Goal: Task Accomplishment & Management: Complete application form

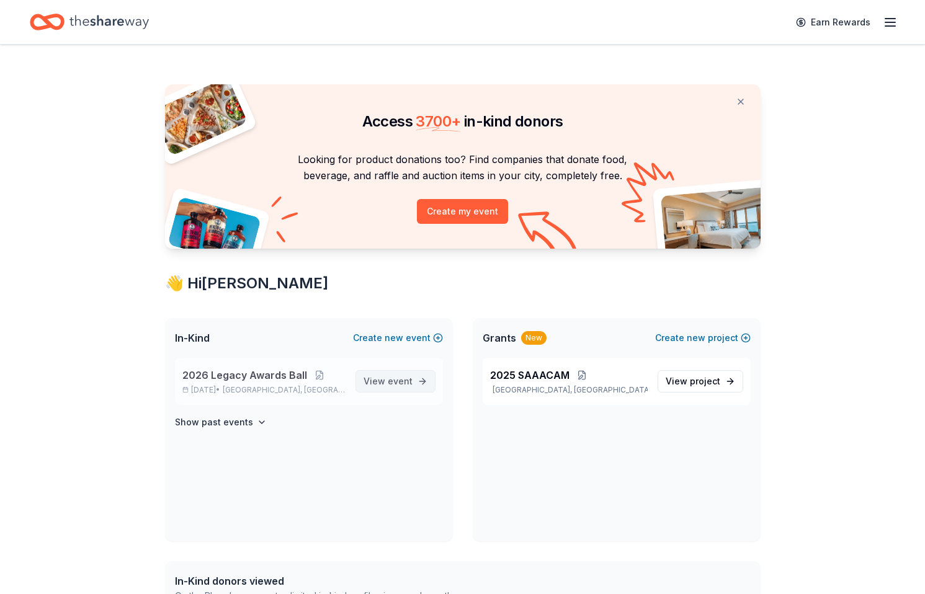
click at [384, 380] on span "View event" at bounding box center [387, 381] width 49 height 15
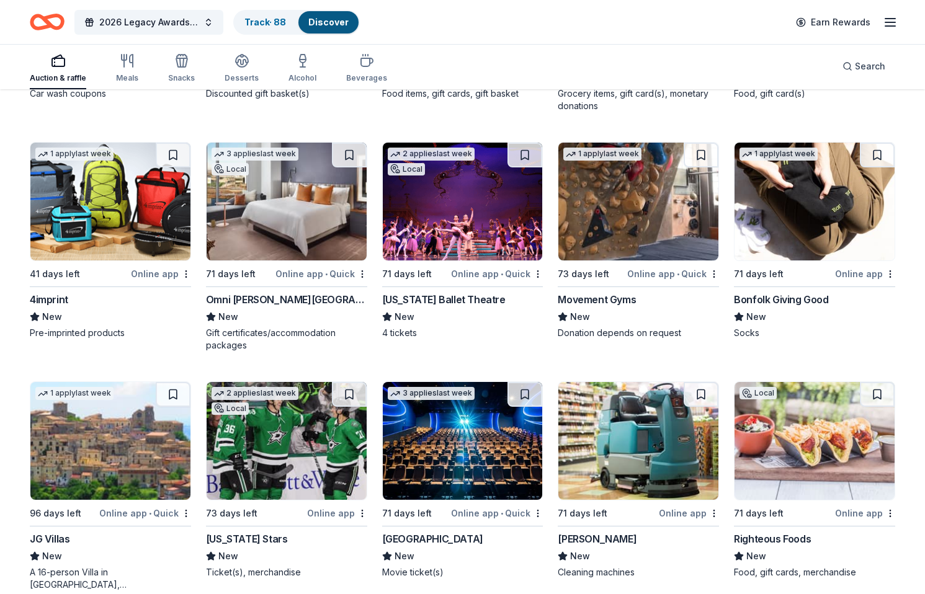
scroll to position [3433, 0]
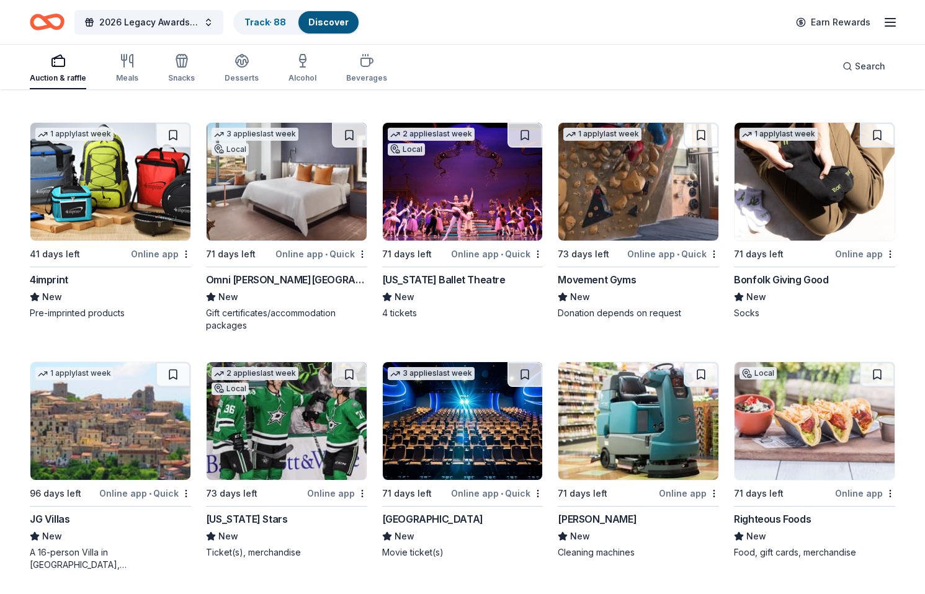
click at [150, 450] on img at bounding box center [110, 421] width 160 height 118
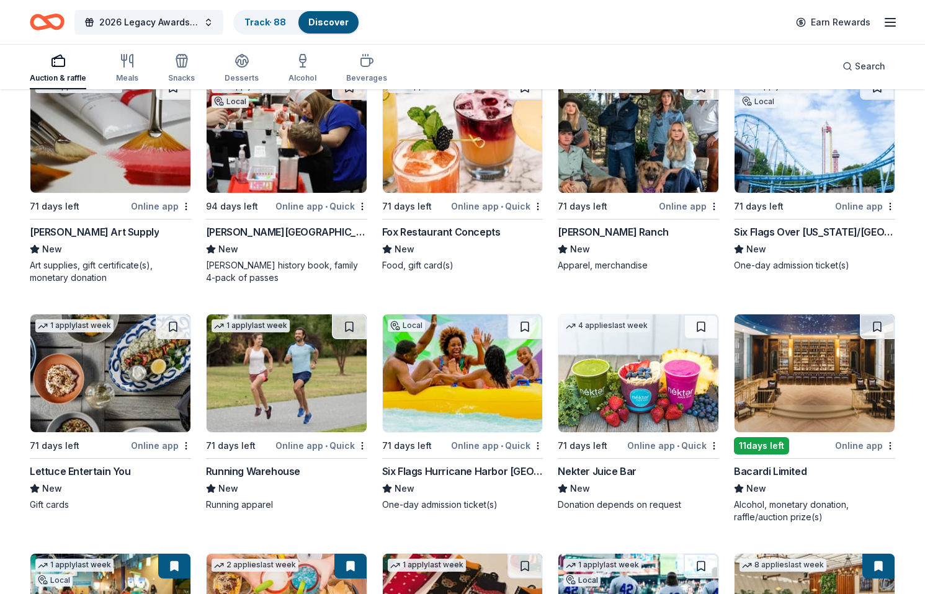
scroll to position [4977, 0]
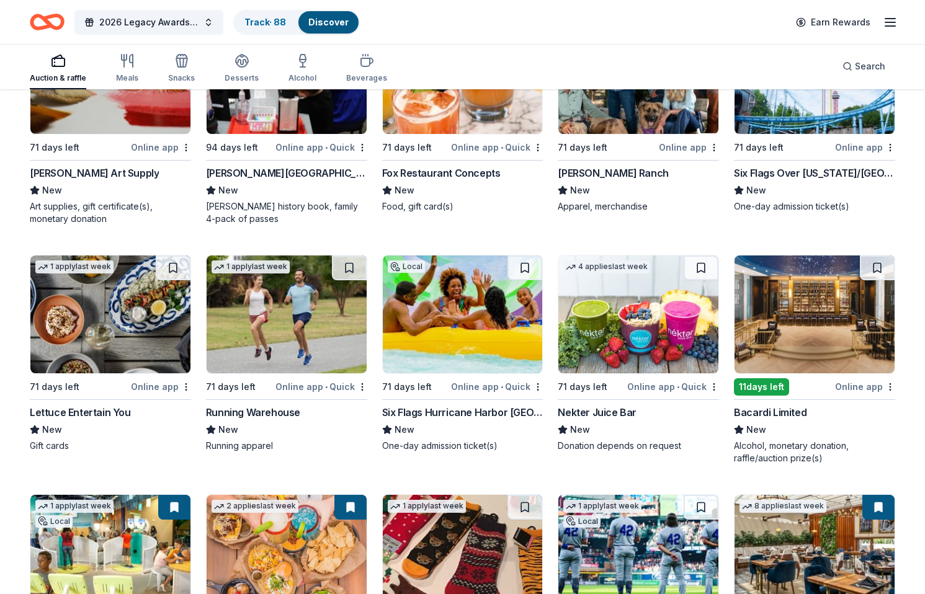
click at [805, 390] on div "11 days left" at bounding box center [783, 387] width 99 height 16
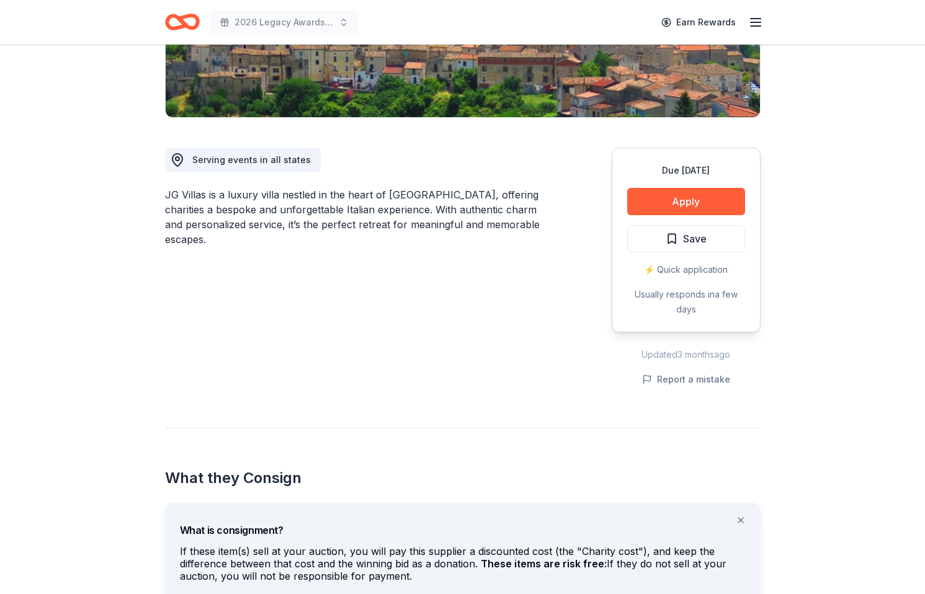
scroll to position [262, 0]
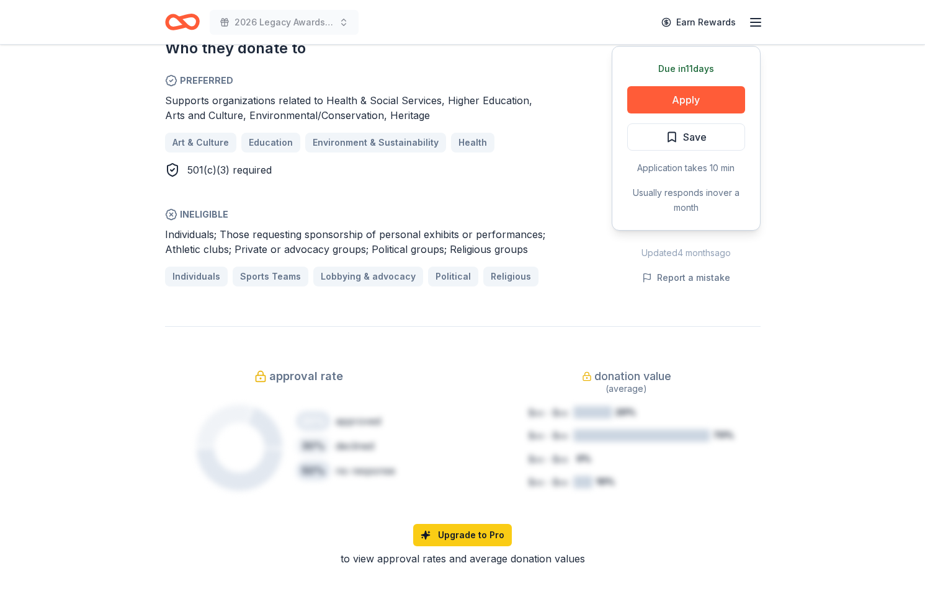
scroll to position [641, 0]
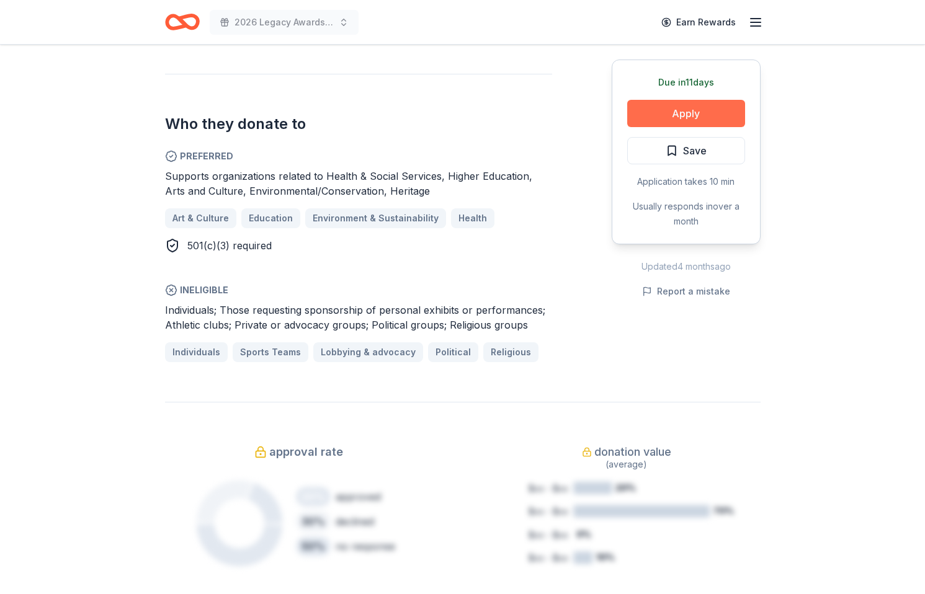
click at [656, 110] on button "Apply" at bounding box center [686, 113] width 118 height 27
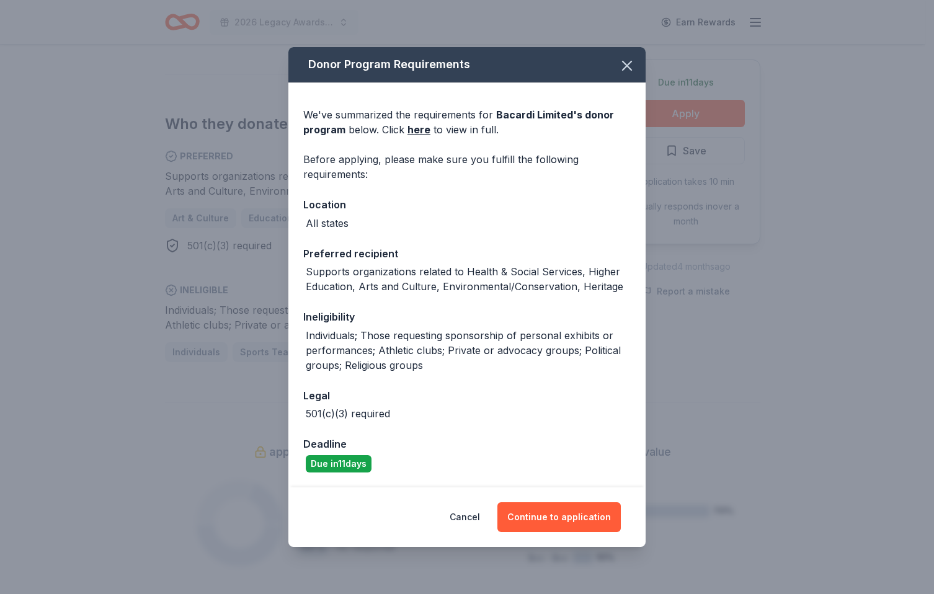
click at [838, 278] on div "Donor Program Requirements We've summarized the requirements for Bacardi Limite…" at bounding box center [467, 297] width 934 height 594
